Goal: Navigation & Orientation: Find specific page/section

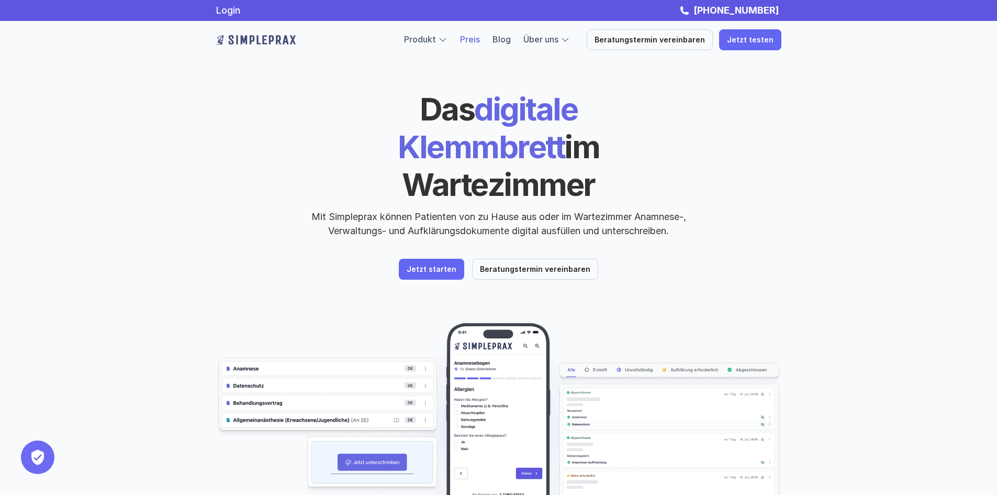
click at [478, 36] on link "Preis" at bounding box center [470, 39] width 20 height 10
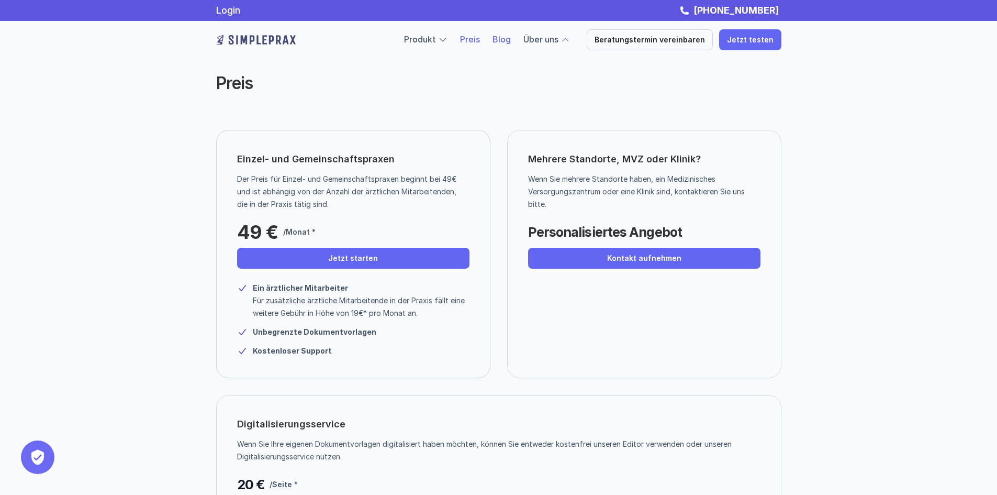
click at [507, 39] on link "Blog" at bounding box center [502, 39] width 18 height 10
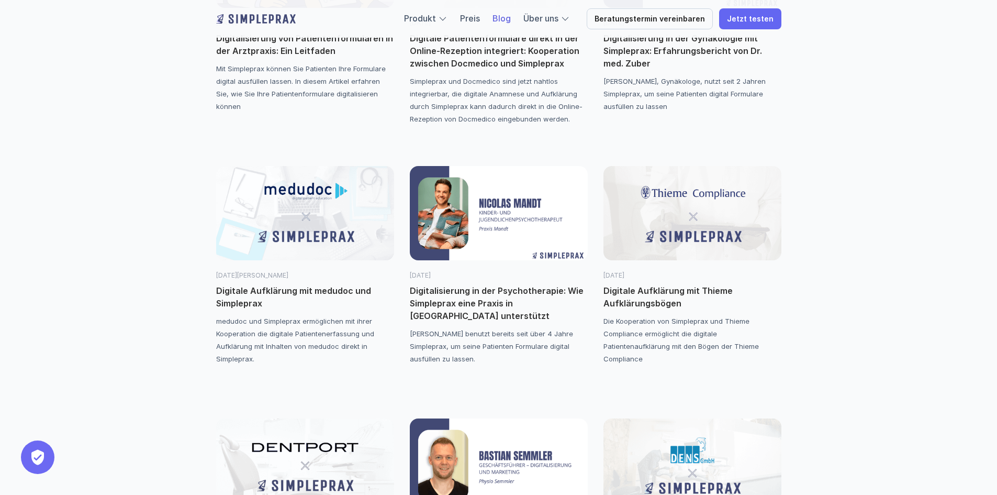
scroll to position [1099, 0]
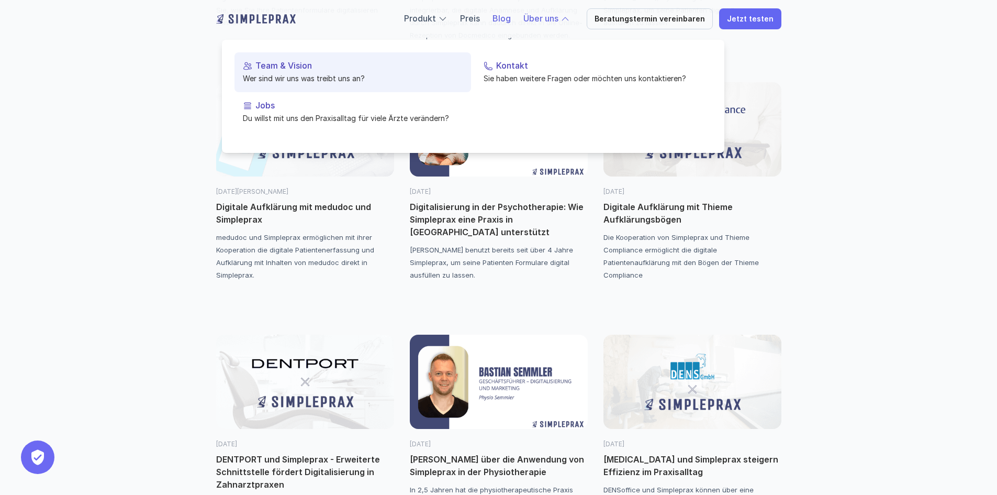
click at [426, 78] on p "Wer sind wir uns was treibt uns an?" at bounding box center [353, 78] width 220 height 11
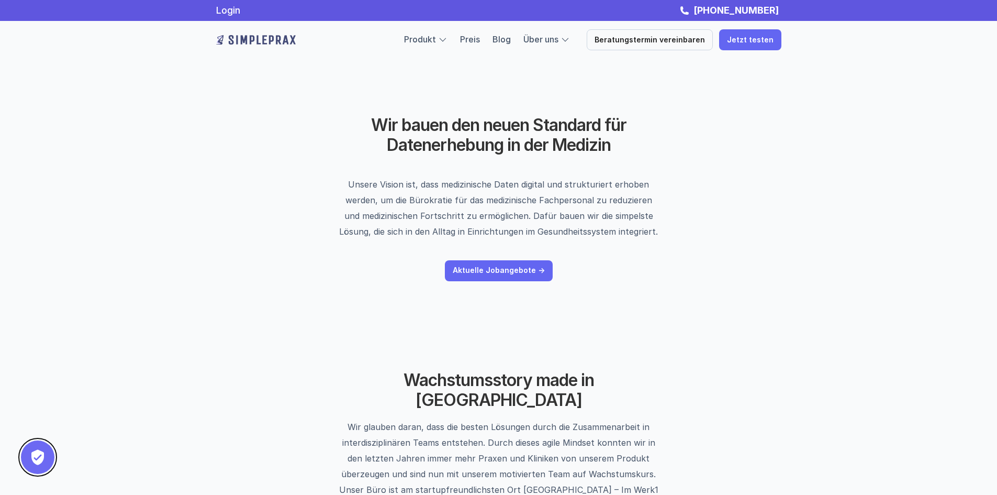
click at [39, 463] on button "Privatsphäre-Einstellungen" at bounding box center [37, 456] width 33 height 33
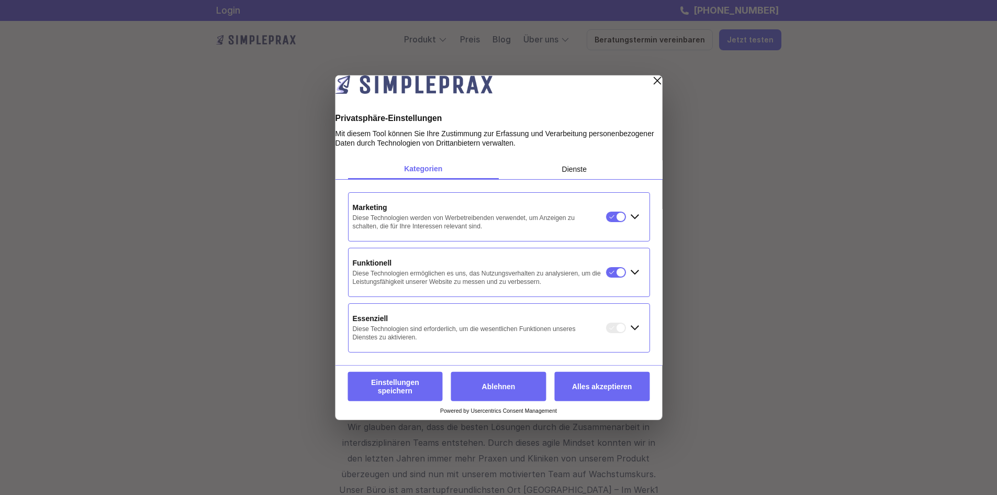
click at [600, 395] on button "Alles akzeptieren" at bounding box center [601, 386] width 95 height 29
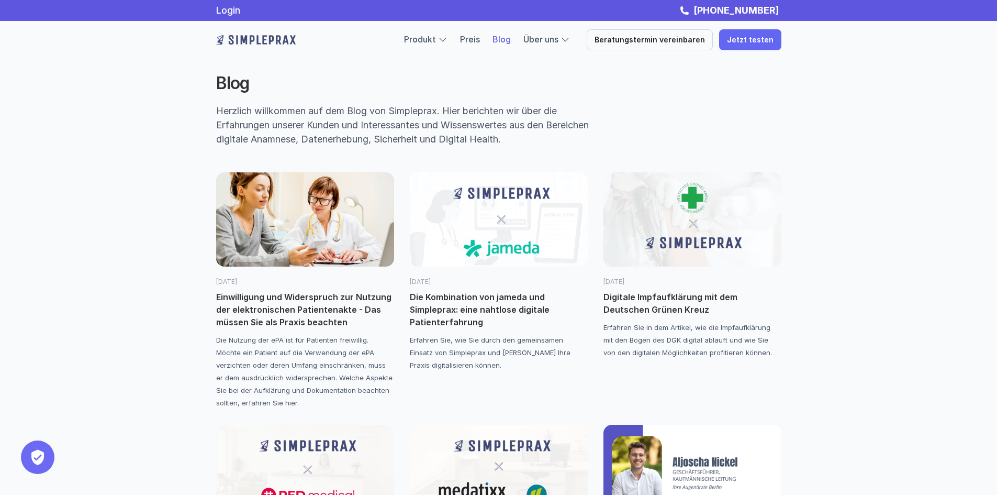
scroll to position [826, 0]
